Goal: Task Accomplishment & Management: Manage account settings

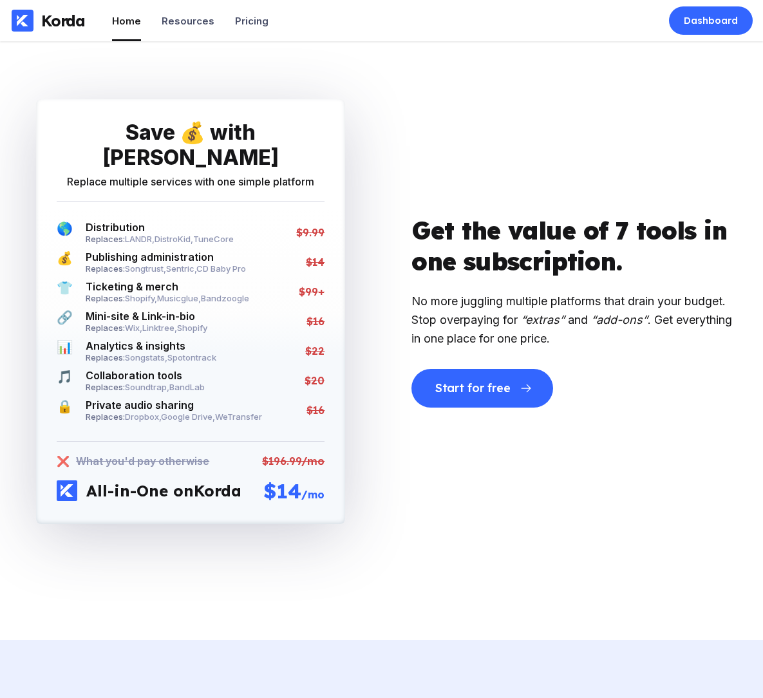
scroll to position [2810, 0]
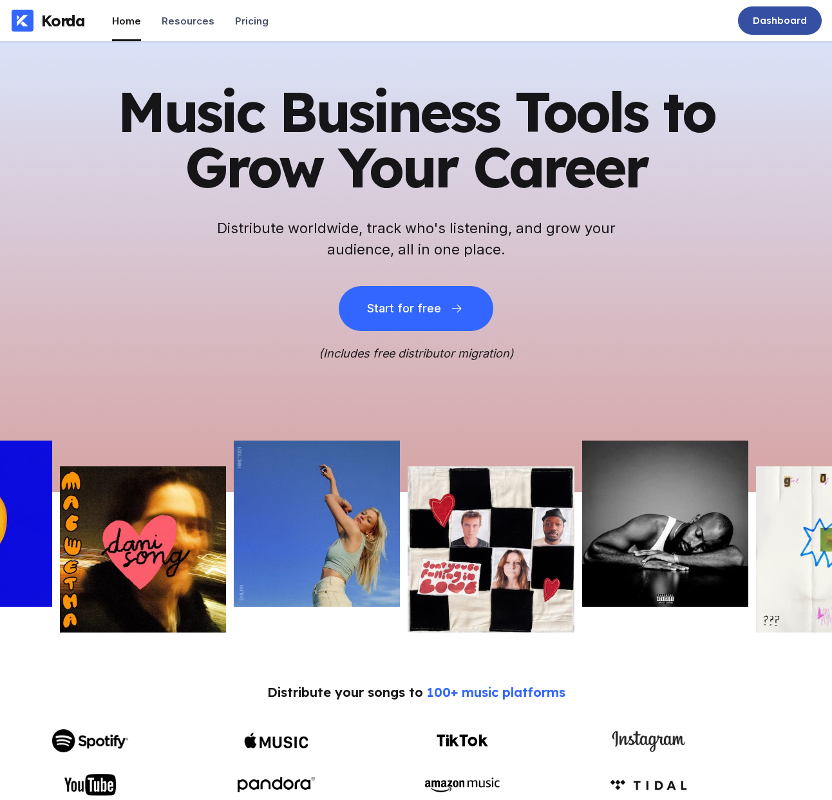
click at [773, 21] on div "Dashboard" at bounding box center [780, 20] width 54 height 13
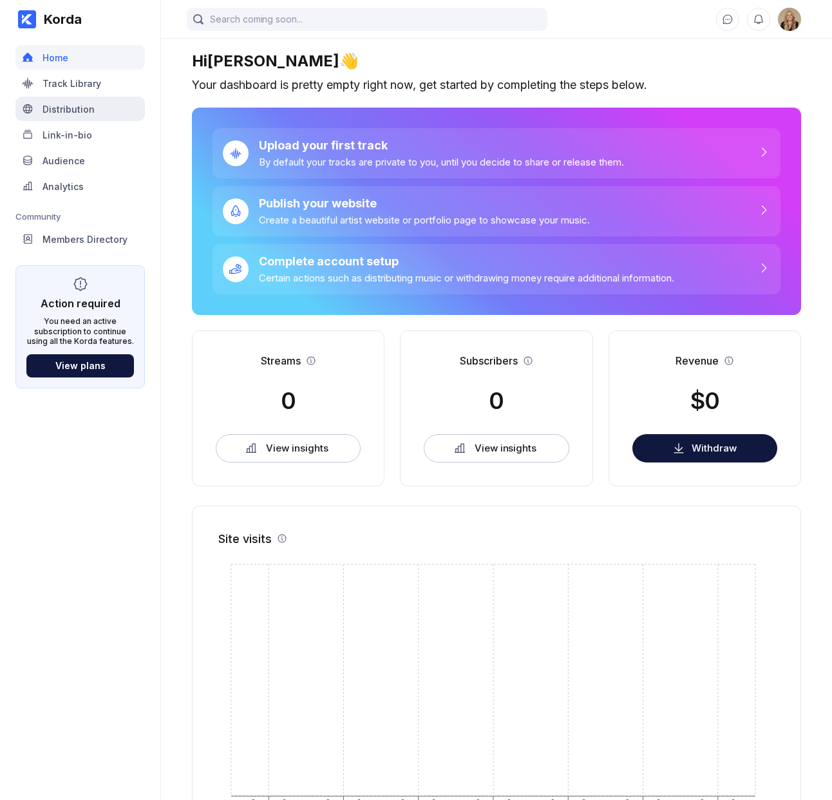
click at [83, 108] on div "Distribution" at bounding box center [68, 109] width 52 height 11
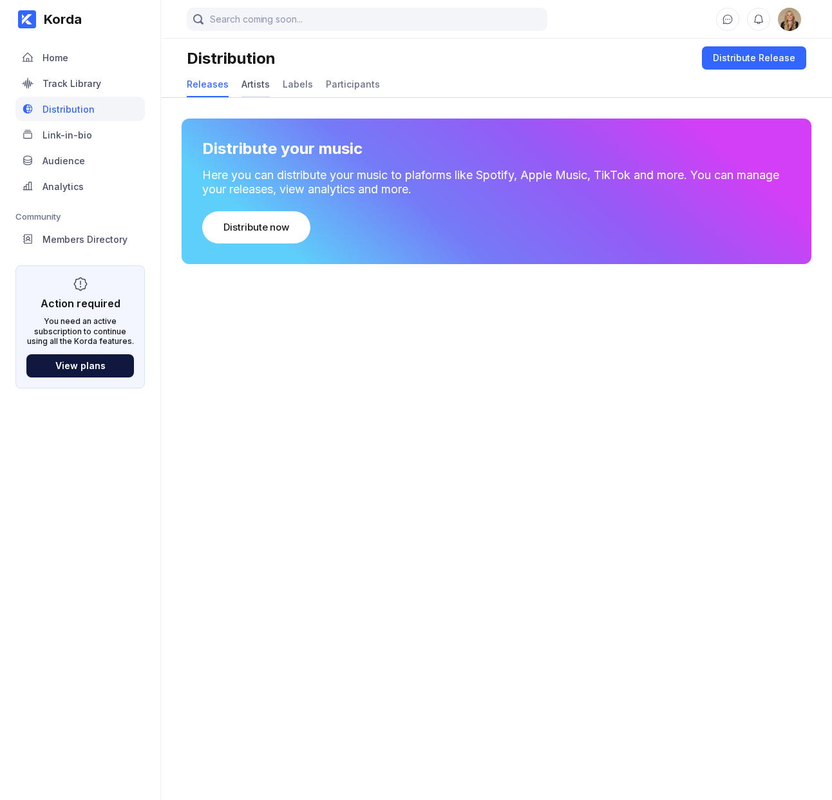
click at [264, 82] on div "Artists" at bounding box center [255, 84] width 28 height 11
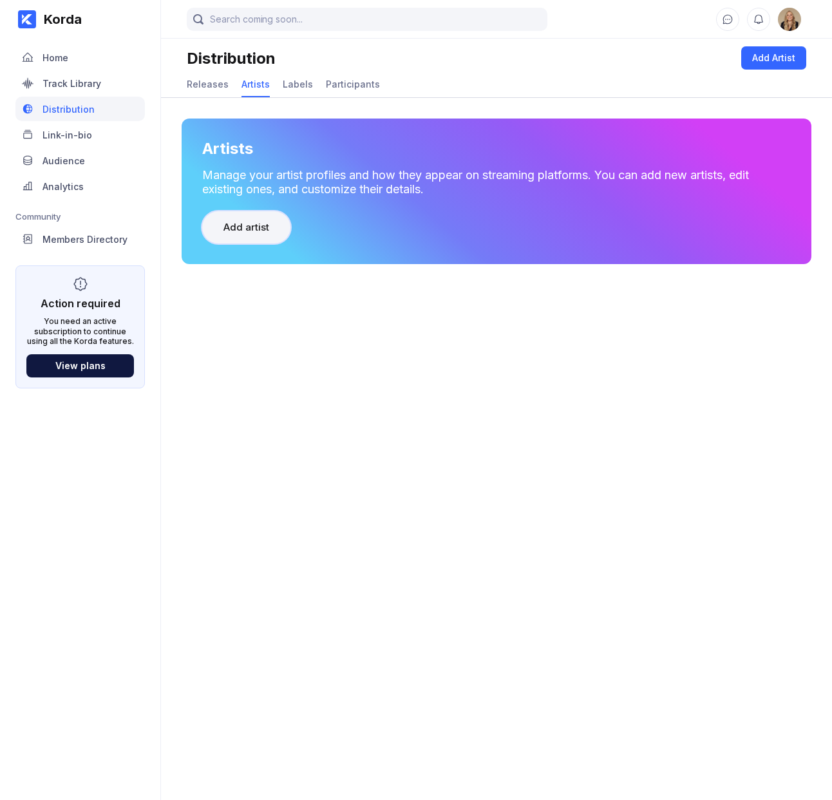
click at [243, 225] on div "Add artist" at bounding box center [246, 227] width 46 height 13
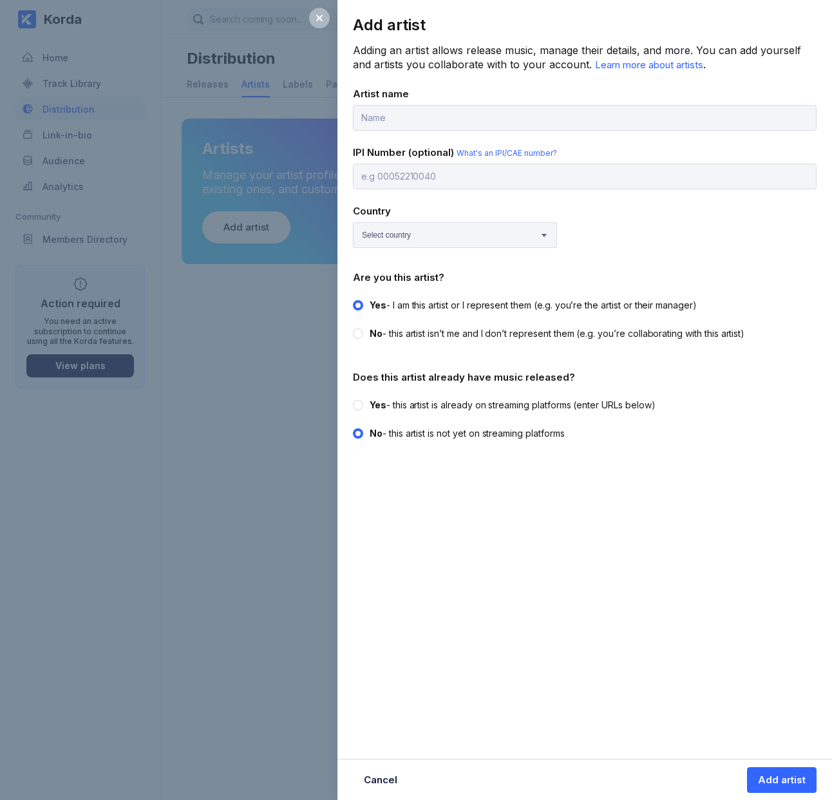
click at [410, 114] on input "text" at bounding box center [585, 118] width 464 height 26
type input "Alina Verbenchuk"
click at [360, 402] on circle at bounding box center [357, 404] width 5 height 5
click at [353, 399] on input "Yes - this artist is already on streaming platforms (enter URLs below)" at bounding box center [353, 399] width 1 height 1
radio input "true"
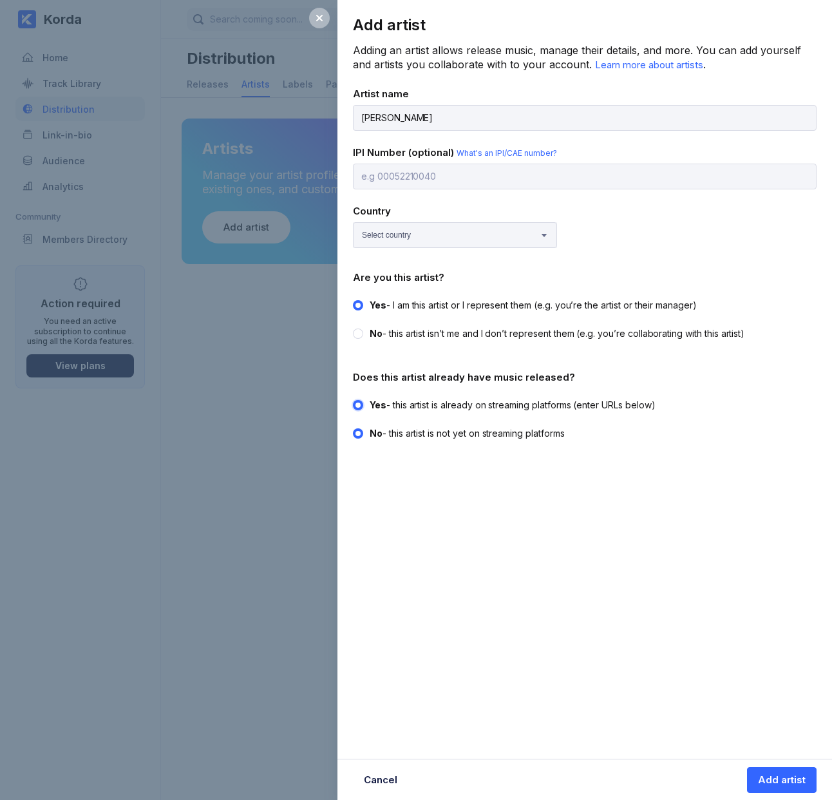
radio input "false"
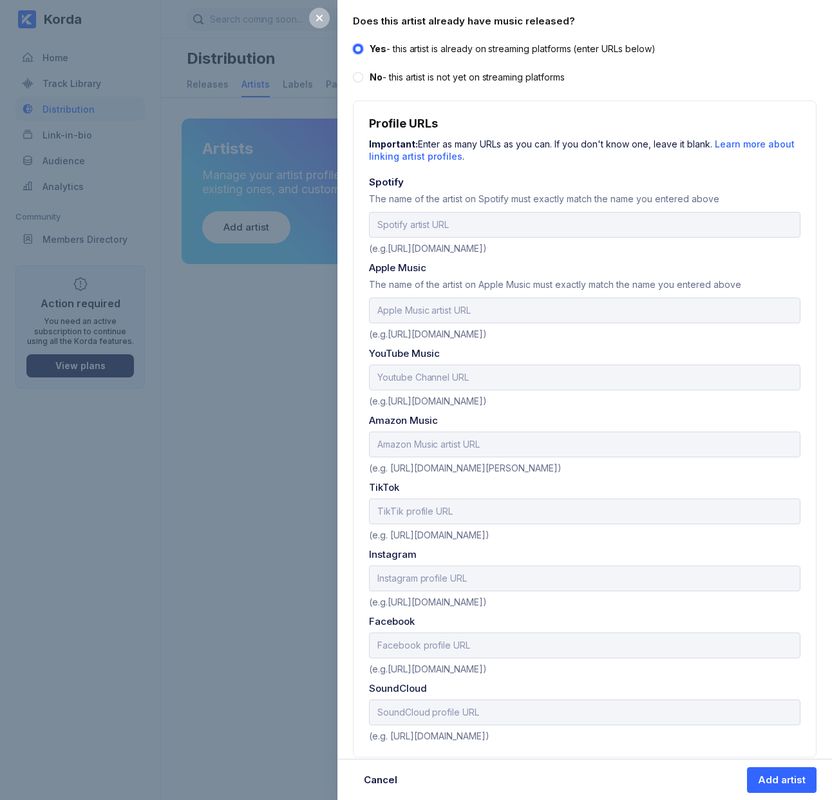
scroll to position [357, 0]
click at [320, 23] on div at bounding box center [319, 18] width 21 height 21
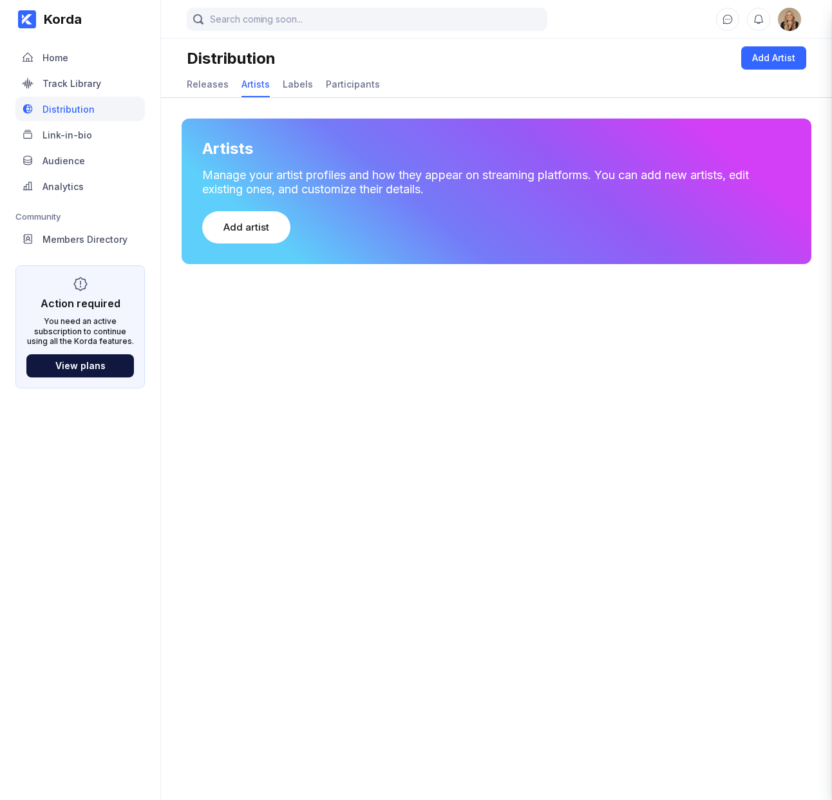
scroll to position [0, 0]
click at [220, 82] on div "Releases" at bounding box center [208, 84] width 42 height 11
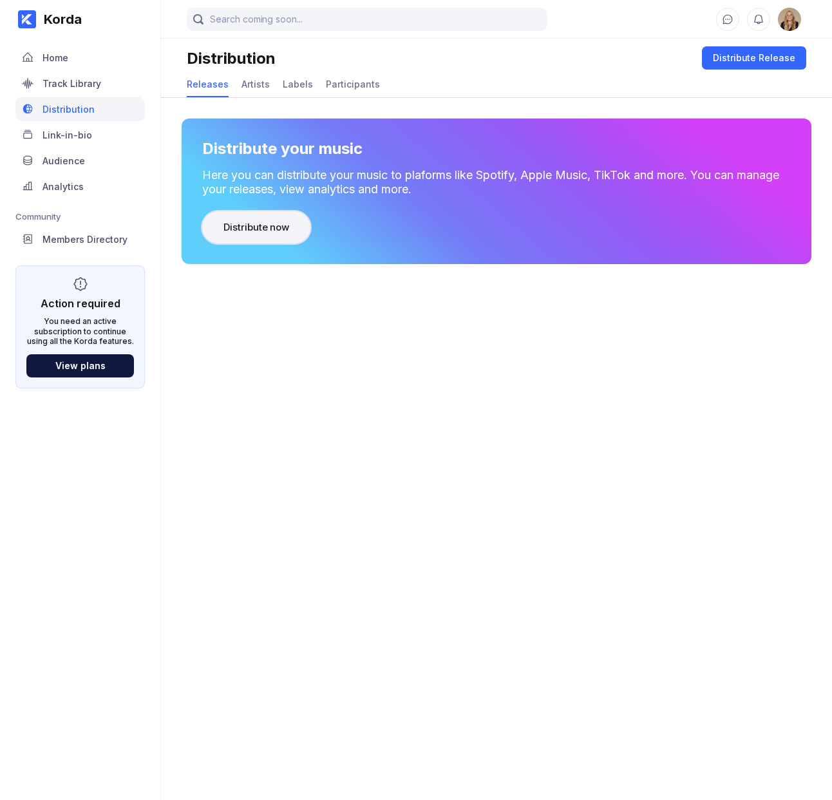
click at [269, 221] on div "Distribute now" at bounding box center [256, 227] width 66 height 13
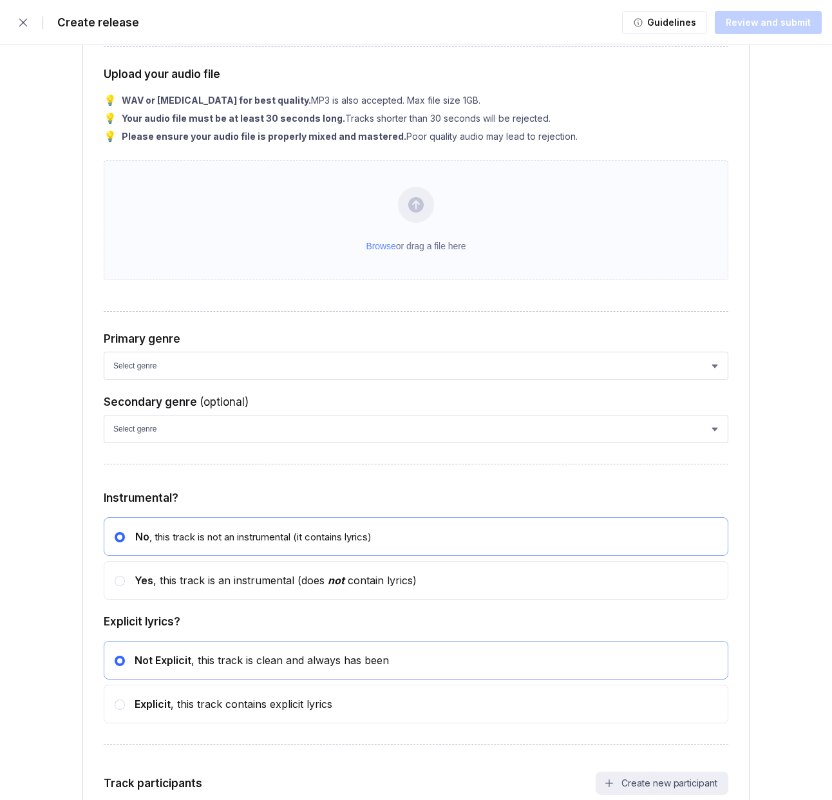
scroll to position [2062, 0]
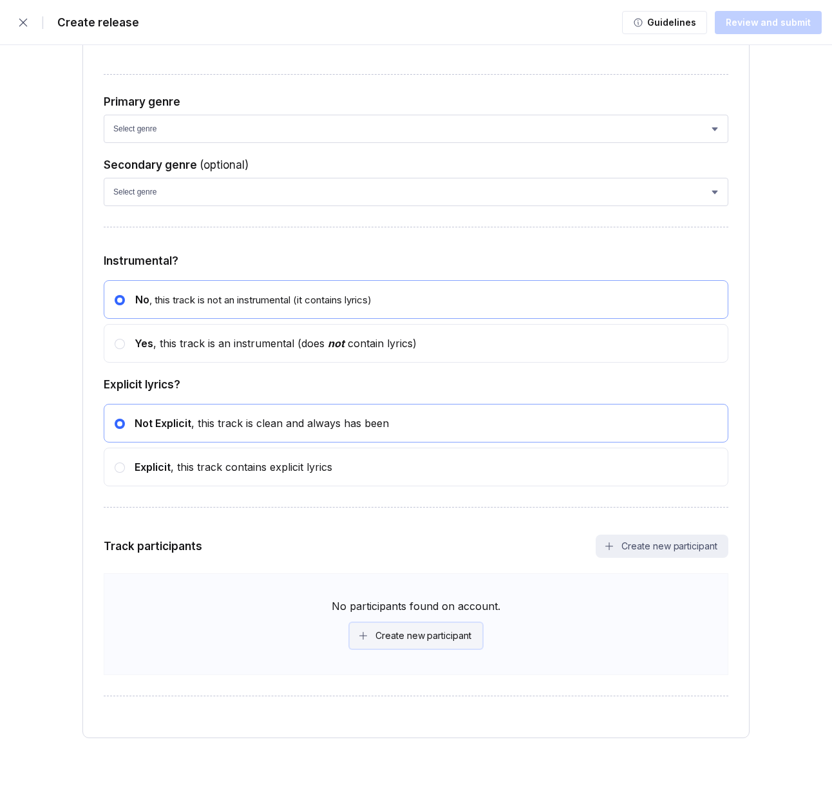
click at [419, 634] on div "Create new participant" at bounding box center [423, 635] width 96 height 13
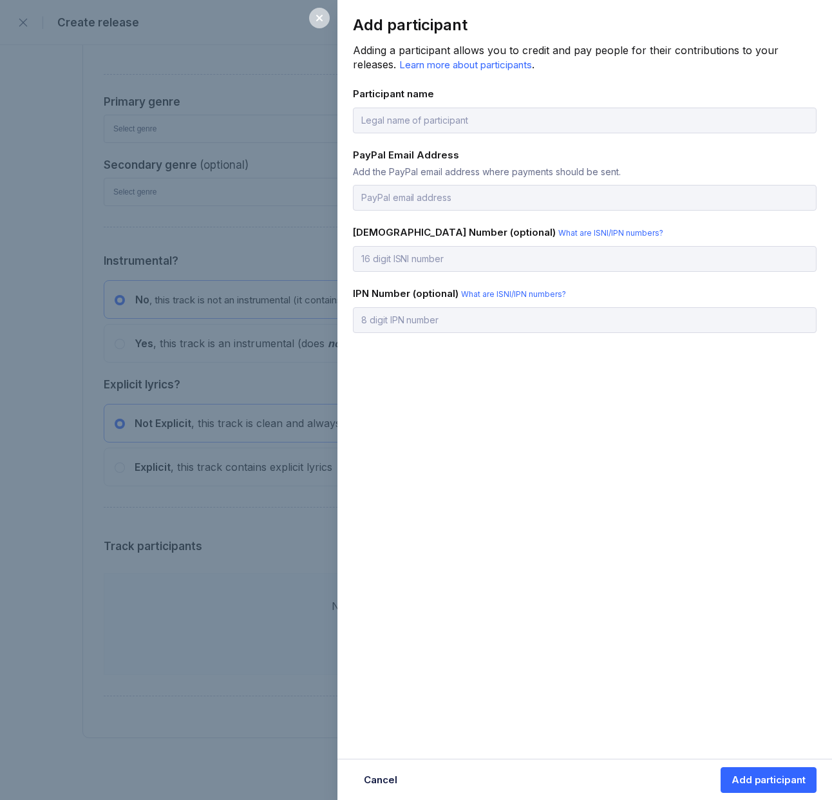
click at [323, 20] on icon at bounding box center [319, 18] width 10 height 10
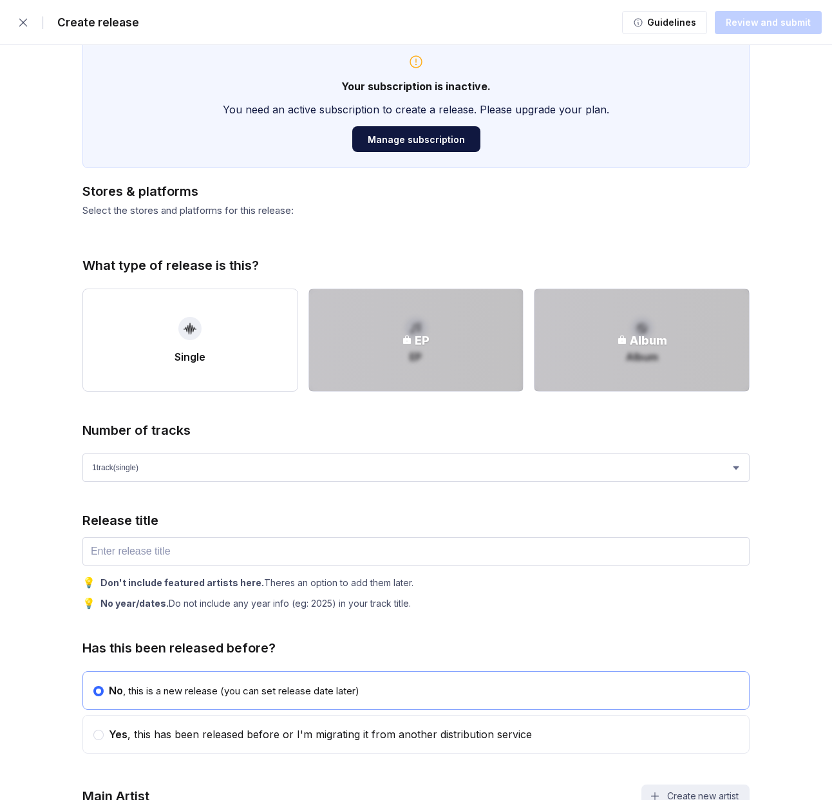
scroll to position [0, 0]
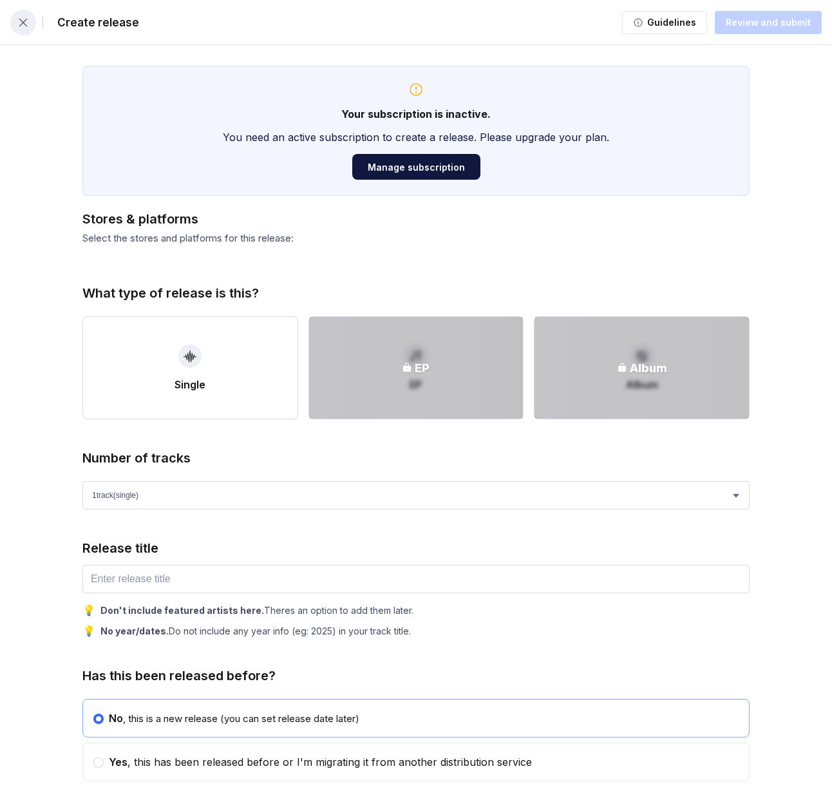
click at [26, 28] on button "button" at bounding box center [23, 23] width 26 height 26
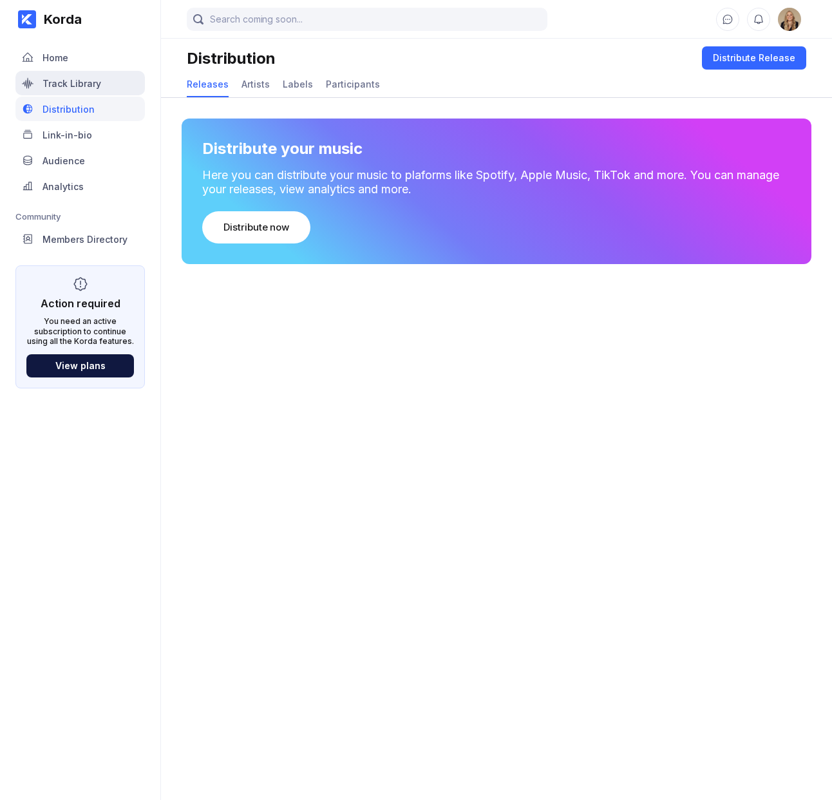
click at [113, 85] on div "Track Library" at bounding box center [79, 83] width 129 height 24
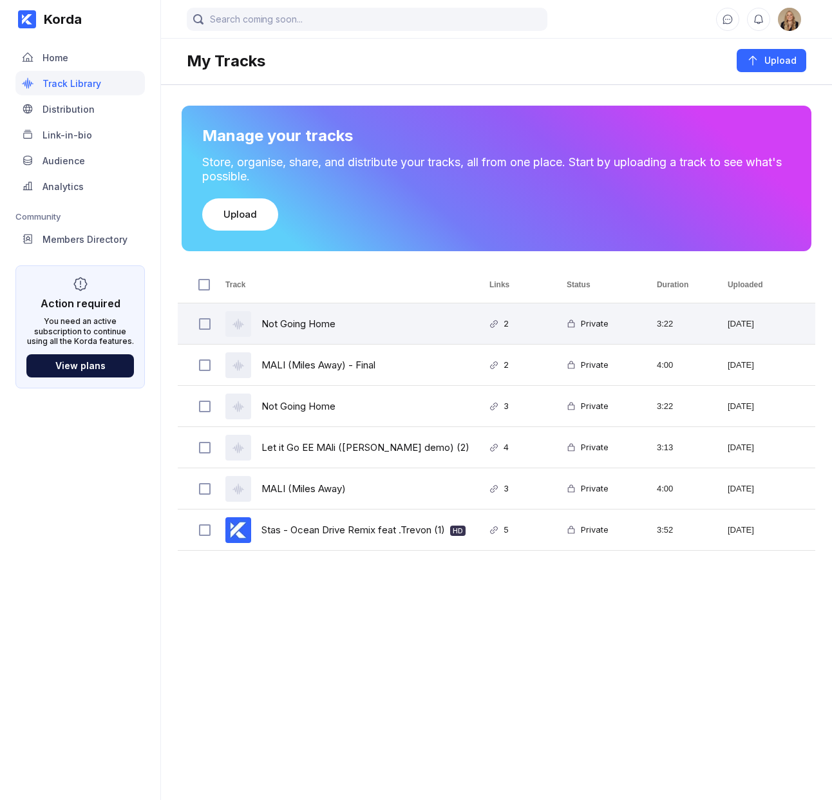
click at [417, 326] on div "Not Going Home" at bounding box center [342, 323] width 264 height 41
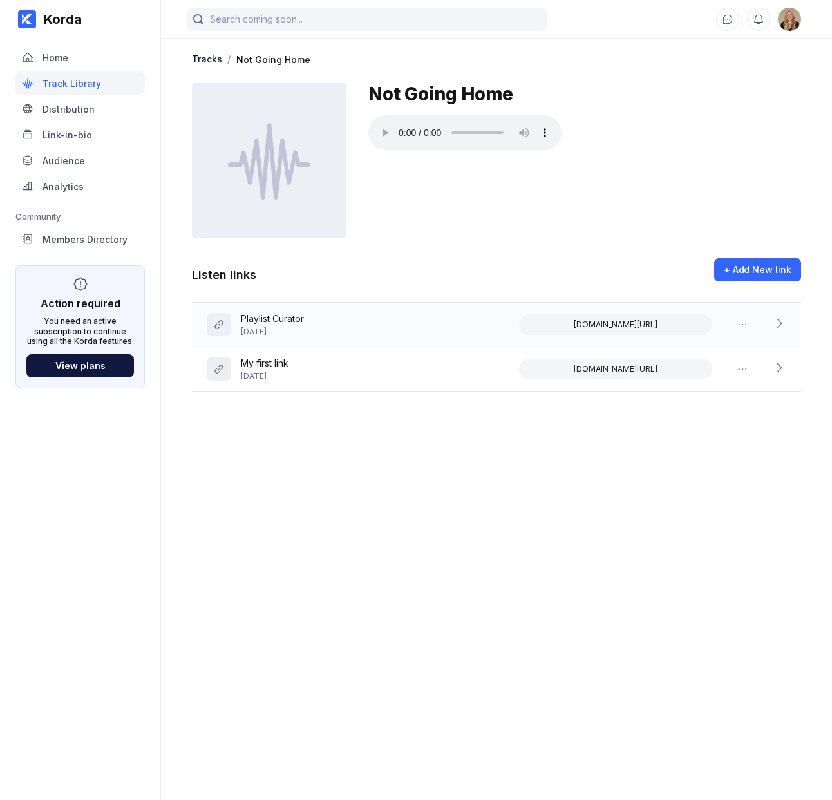
click at [782, 321] on icon at bounding box center [779, 323] width 13 height 13
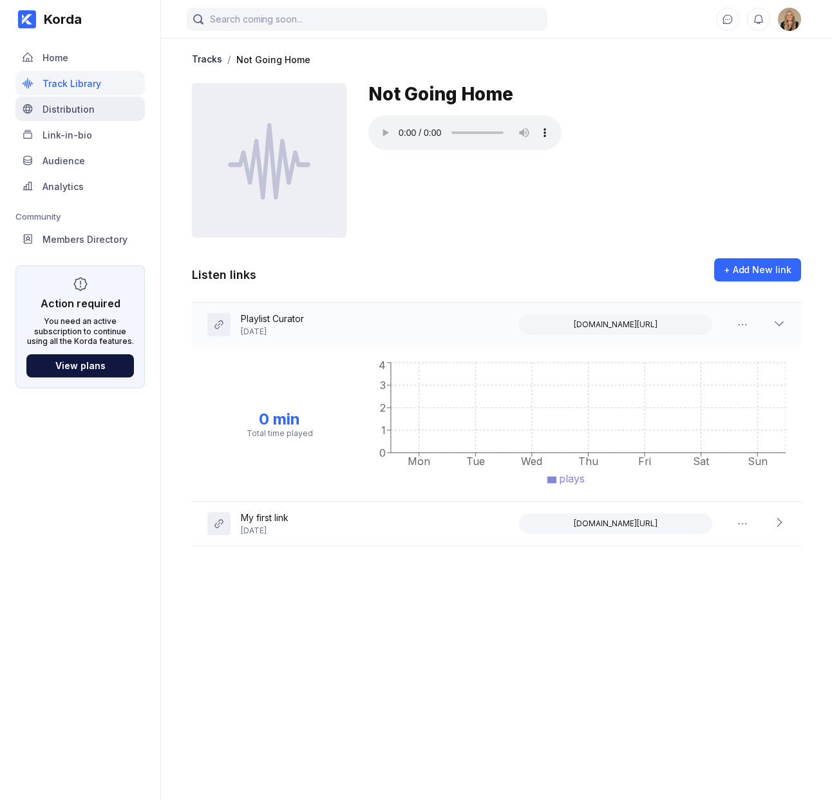
click at [118, 109] on div "Distribution" at bounding box center [79, 109] width 129 height 24
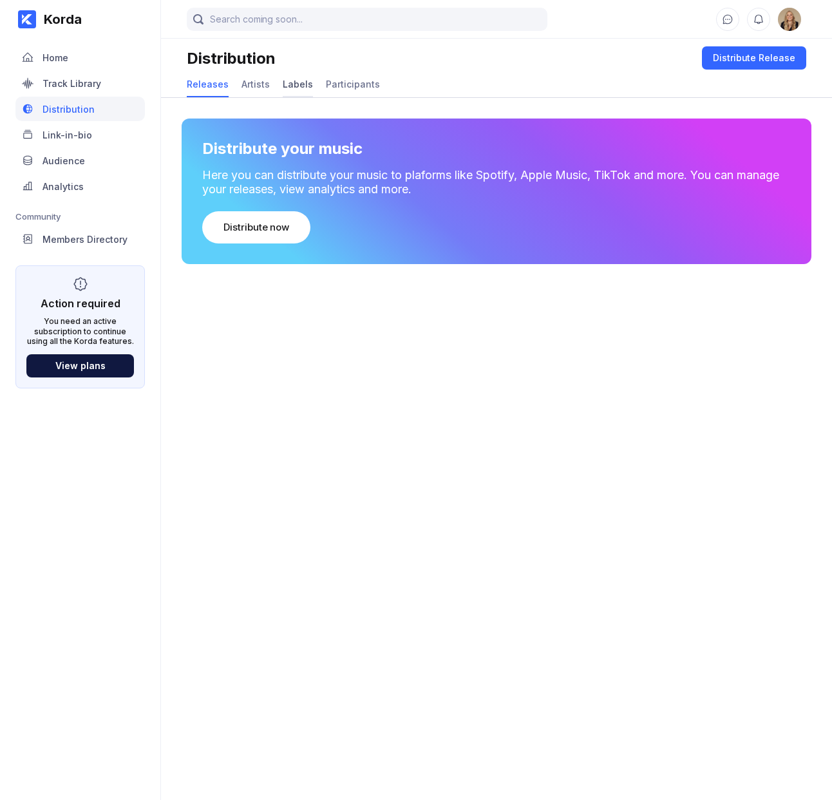
click at [301, 86] on div "Labels" at bounding box center [298, 84] width 30 height 11
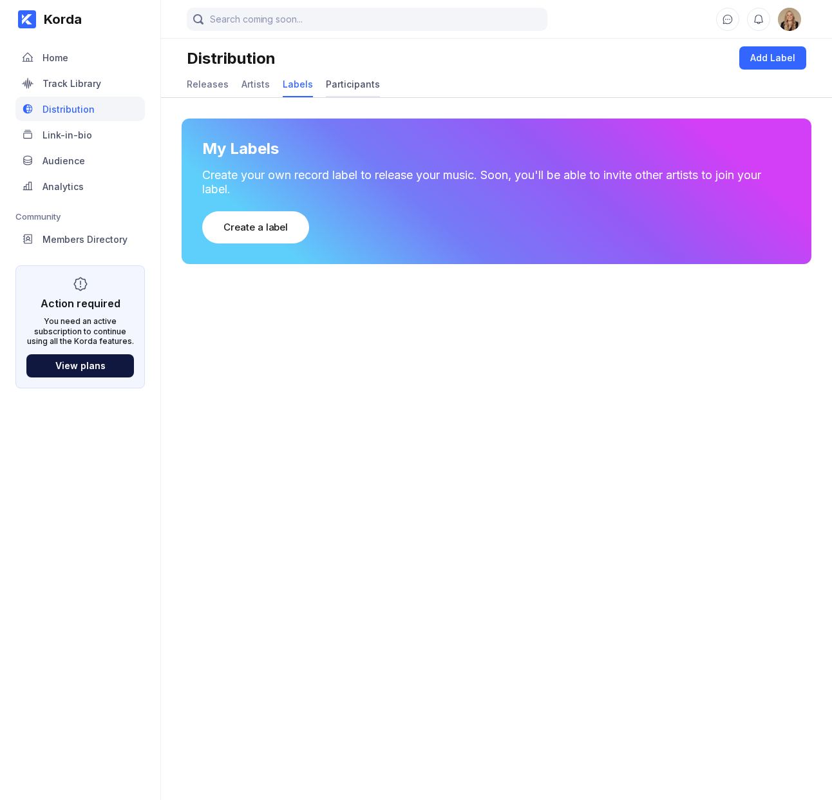
click at [358, 87] on div "Participants" at bounding box center [353, 84] width 54 height 11
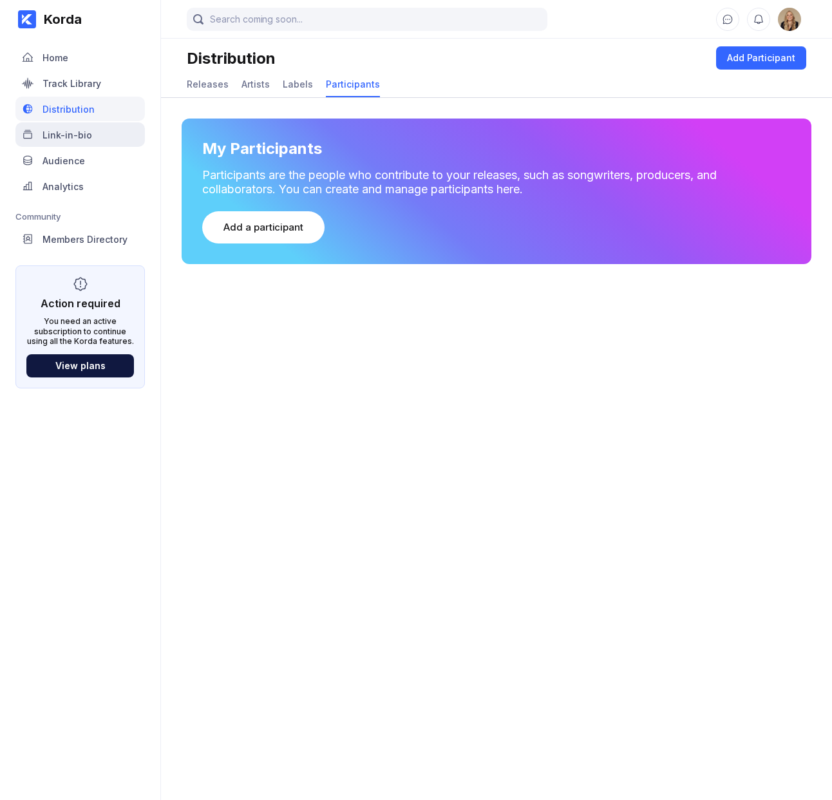
click at [93, 137] on div "Link-in-bio" at bounding box center [79, 134] width 129 height 24
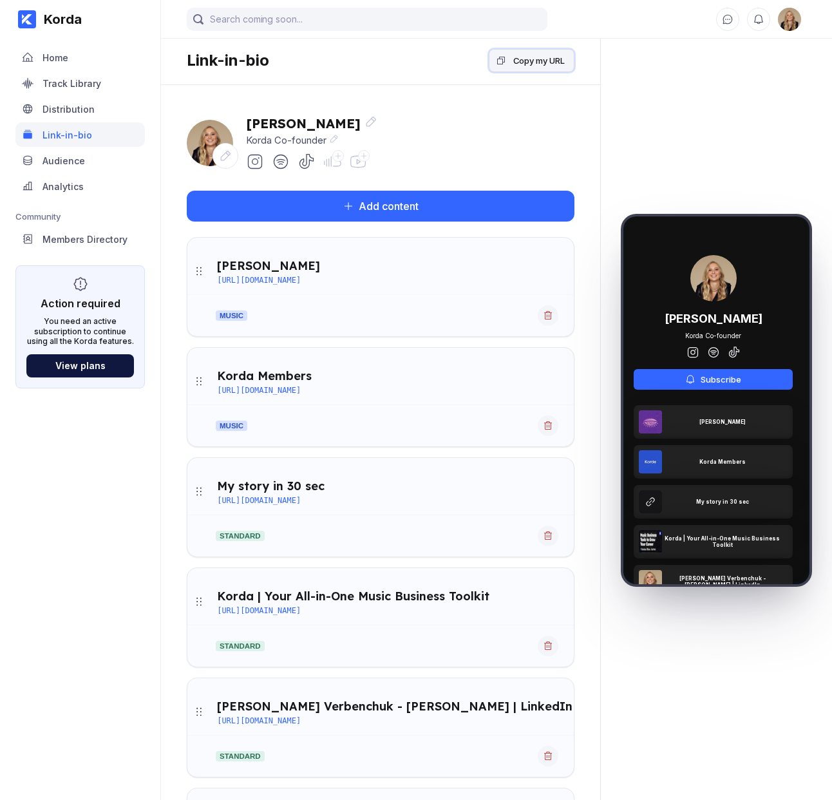
click at [524, 54] on div "Copy my URL" at bounding box center [539, 60] width 52 height 13
click at [108, 164] on div "Audience" at bounding box center [79, 160] width 129 height 24
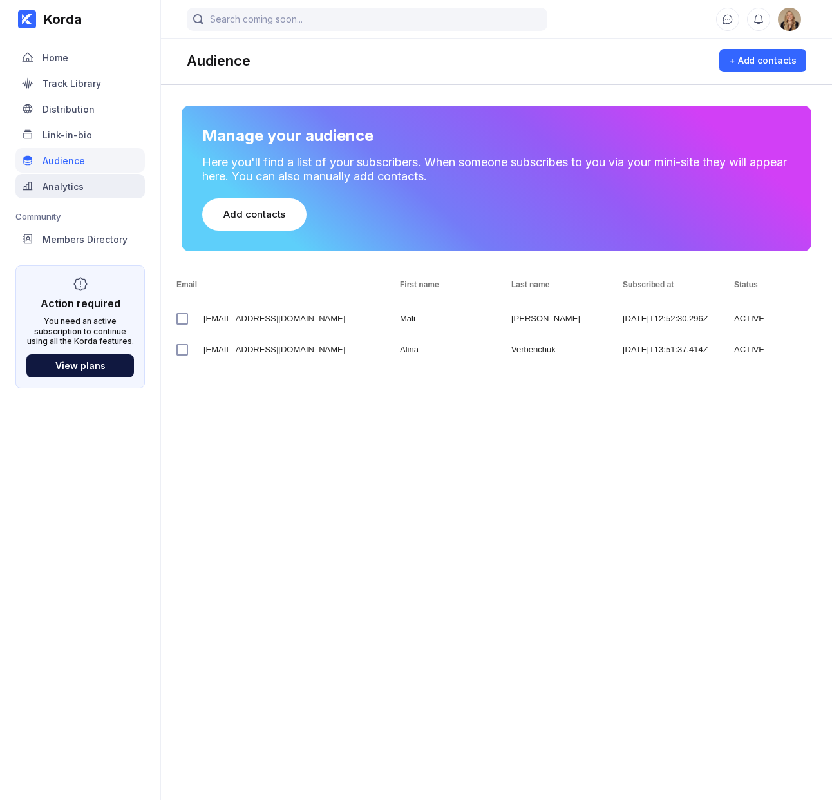
click at [124, 185] on div "Analytics" at bounding box center [79, 186] width 129 height 24
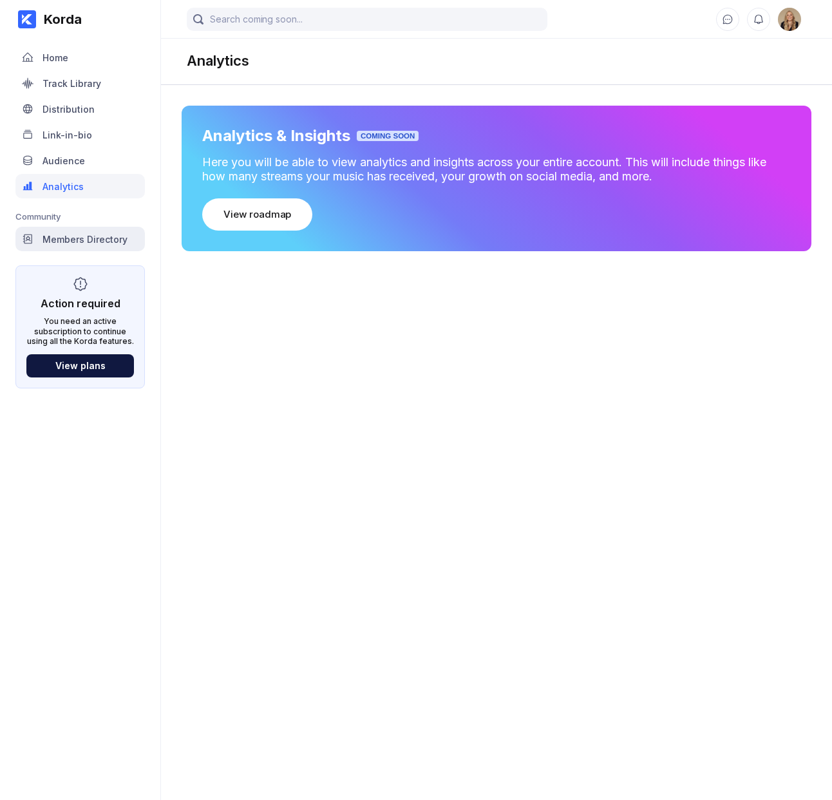
click at [80, 231] on div "Members Directory" at bounding box center [79, 239] width 129 height 24
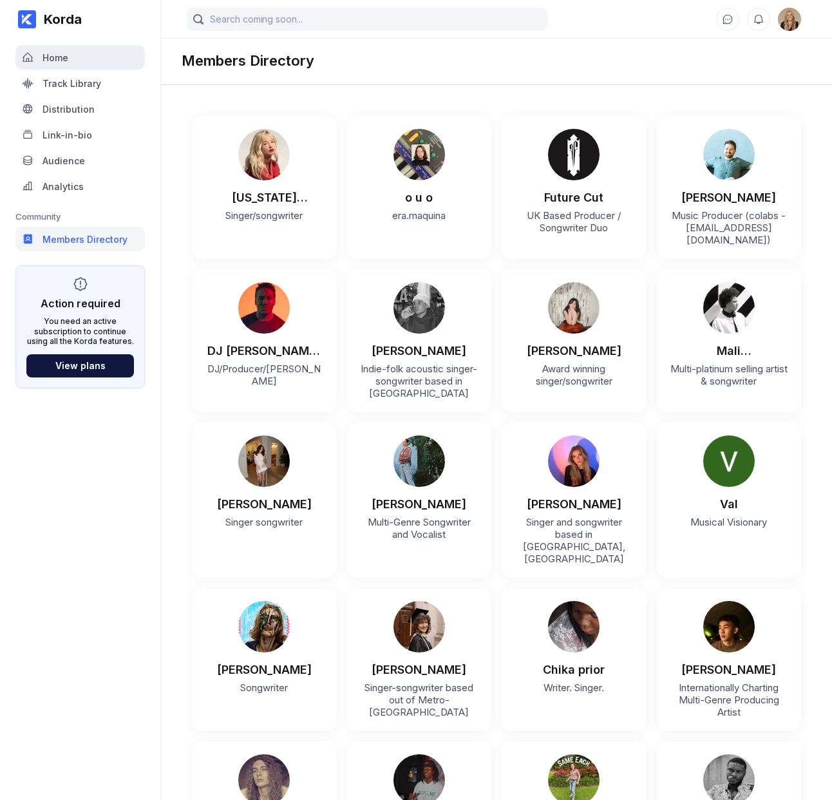
click at [110, 55] on div "Home" at bounding box center [79, 57] width 129 height 24
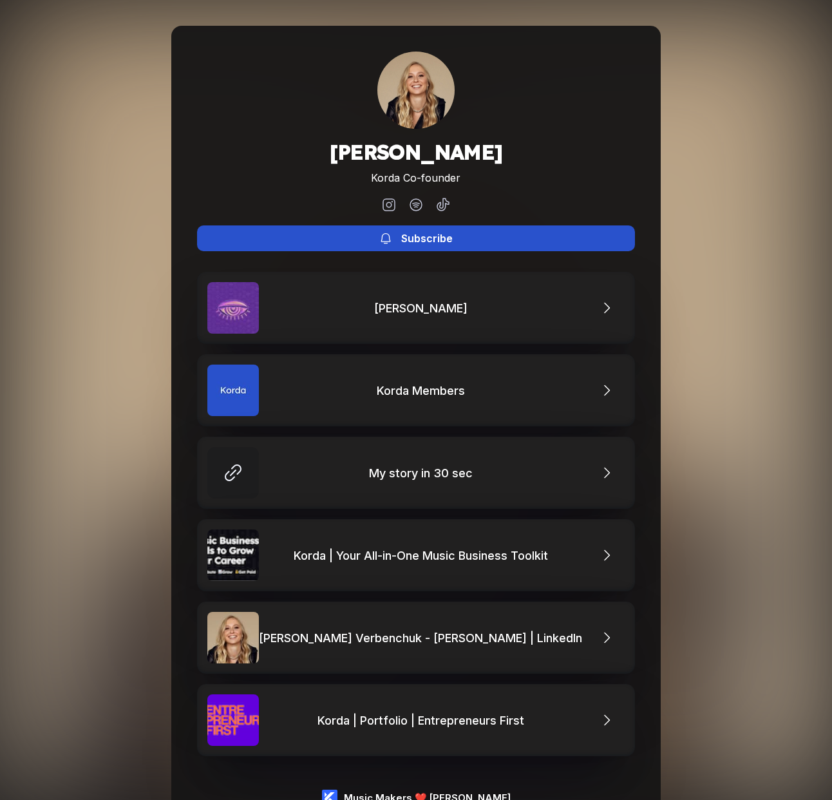
click at [415, 238] on div "Subscribe" at bounding box center [427, 238] width 52 height 13
